Goal: Navigation & Orientation: Find specific page/section

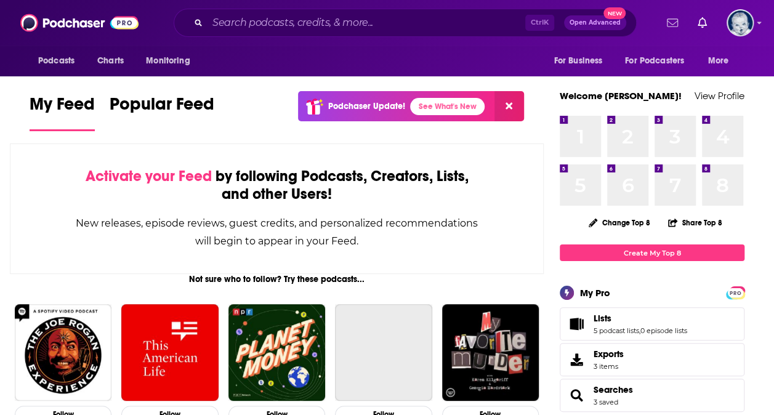
click at [676, 18] on icon "Show notifications dropdown" at bounding box center [672, 22] width 11 height 11
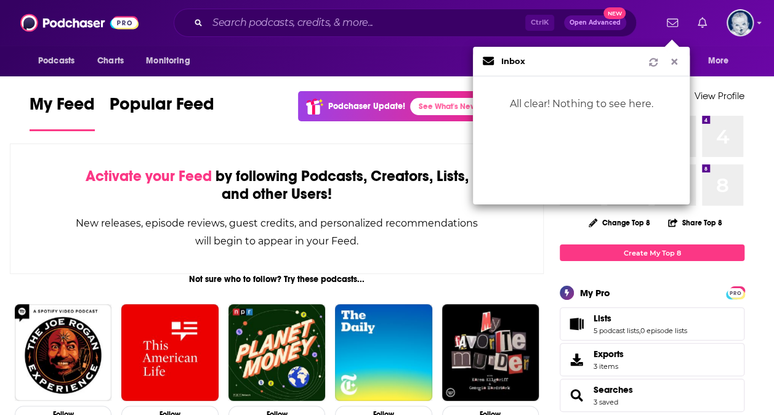
click at [696, 19] on link "Show notifications dropdown" at bounding box center [702, 22] width 19 height 21
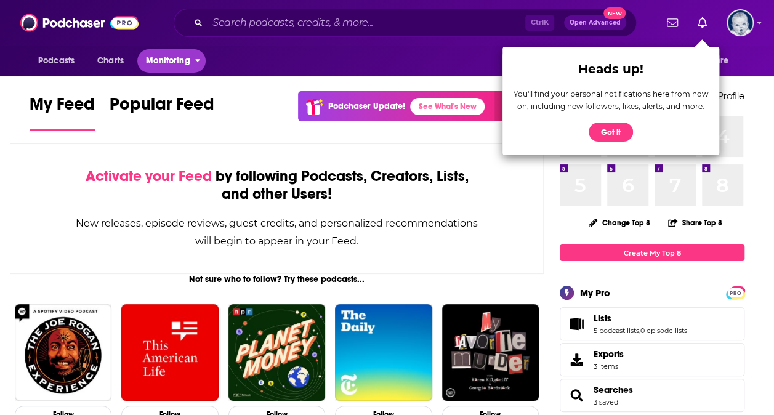
click at [154, 57] on span "Monitoring" at bounding box center [168, 60] width 44 height 17
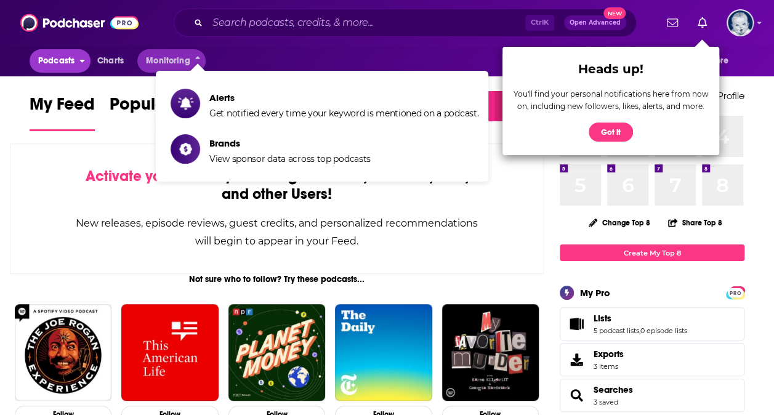
click at [60, 54] on span "Podcasts" at bounding box center [56, 60] width 36 height 17
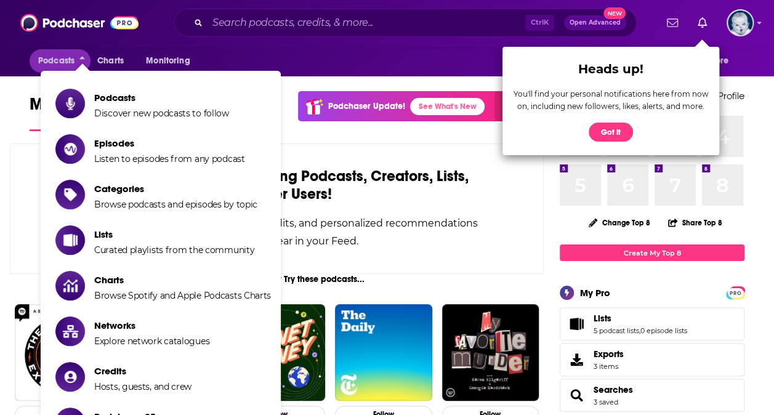
click at [760, 44] on div "Podcasts Charts Monitoring Ctrl K Open Advanced New For Business For Podcasters…" at bounding box center [387, 23] width 774 height 46
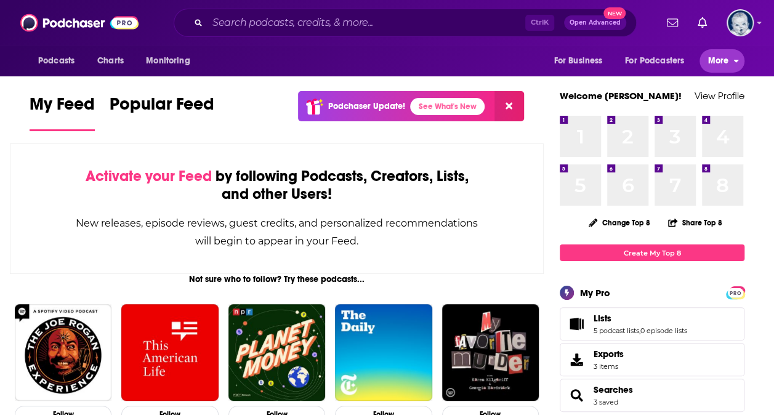
click at [728, 53] on span "More" at bounding box center [718, 60] width 21 height 17
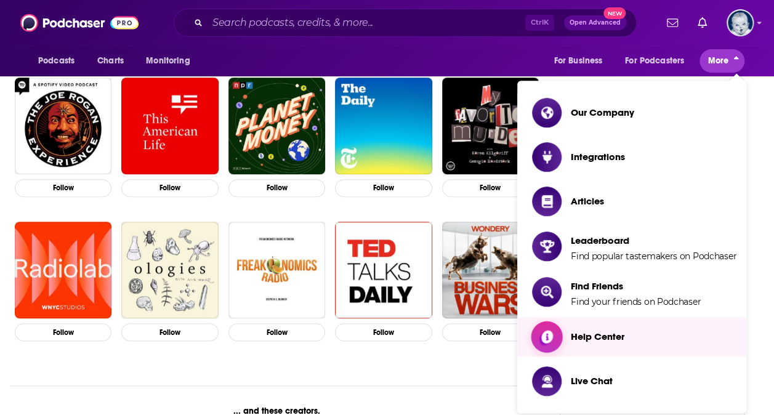
scroll to position [237, 0]
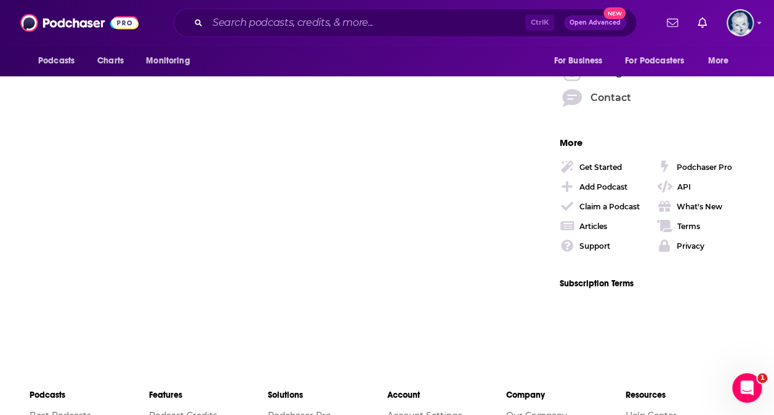
scroll to position [1857, 0]
click at [304, 410] on link "Podchaser Pro" at bounding box center [299, 415] width 63 height 11
